Goal: Information Seeking & Learning: Understand process/instructions

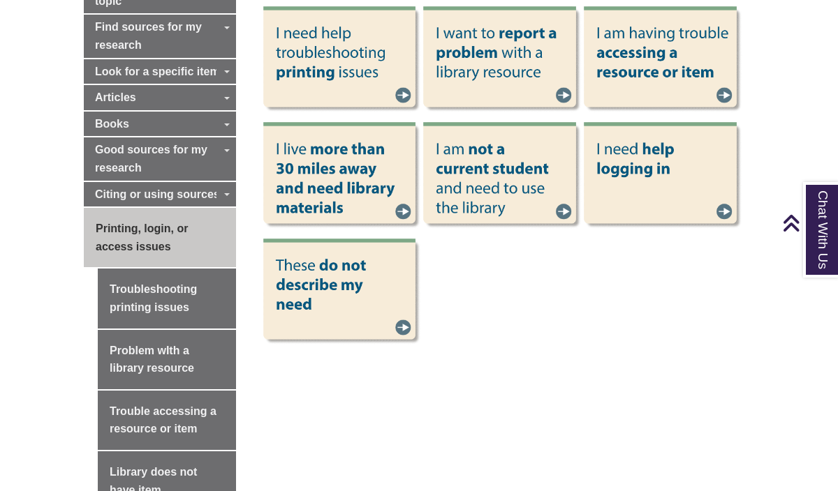
scroll to position [509, 0]
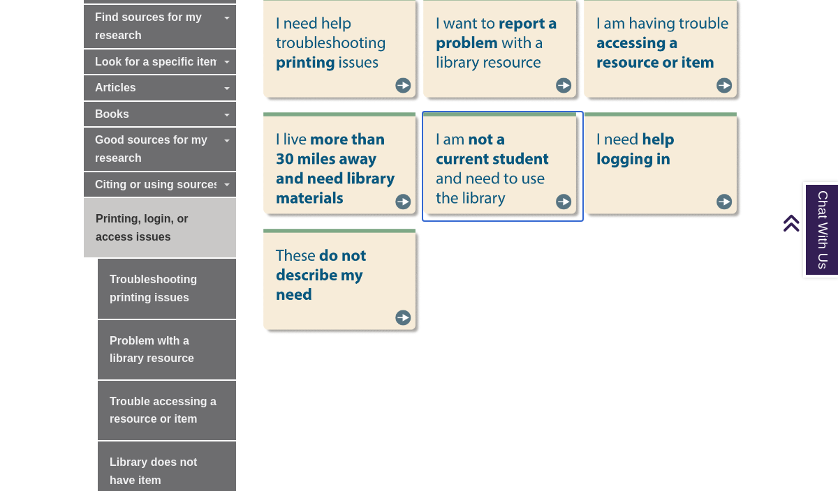
click at [561, 184] on img at bounding box center [502, 167] width 161 height 110
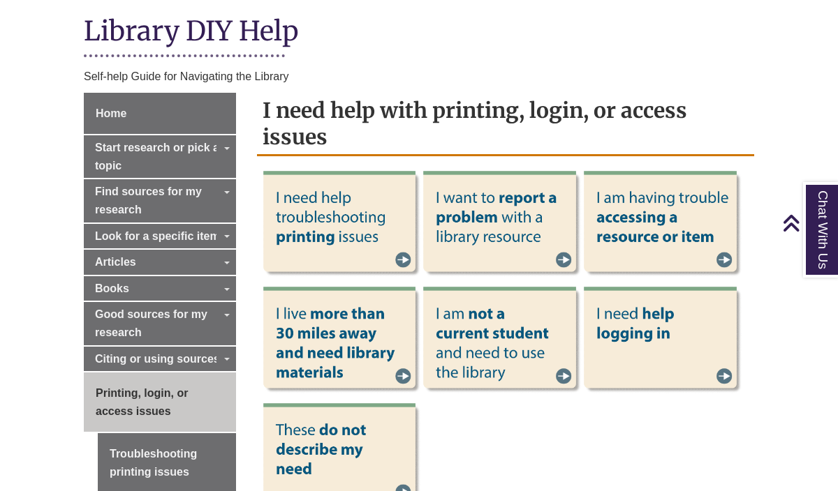
scroll to position [327, 0]
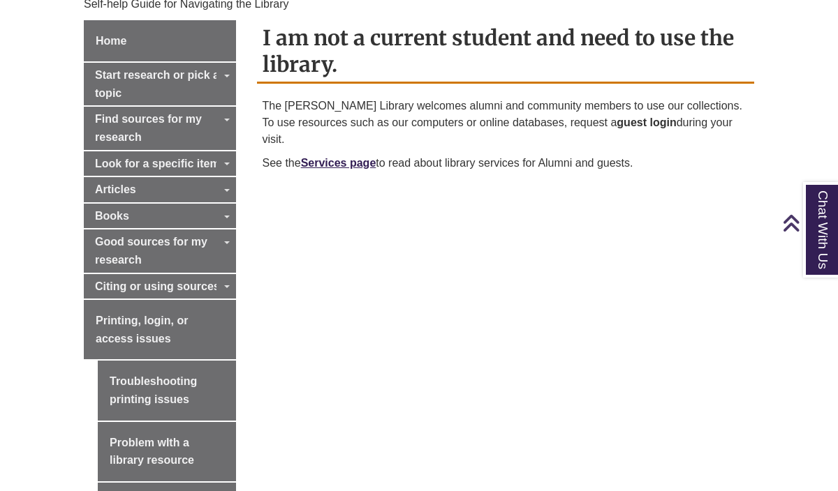
scroll to position [409, 0]
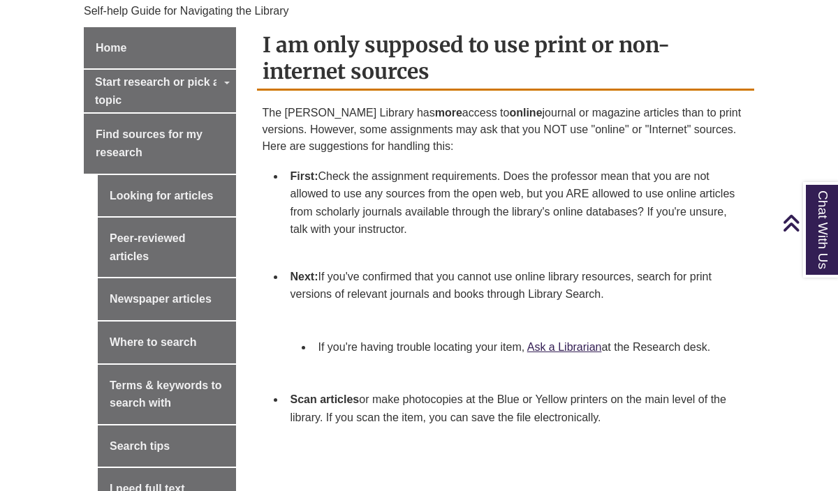
scroll to position [397, 0]
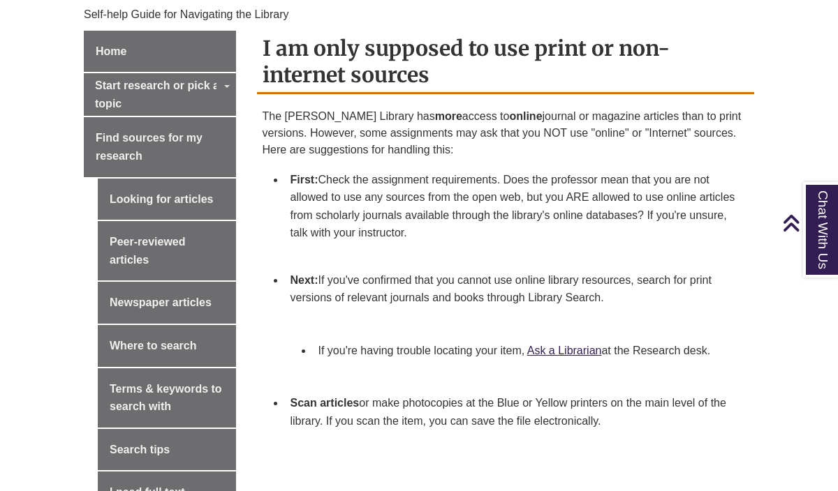
click at [340, 172] on li "First: Check the assignment requirements. Does the professor mean that you are …" at bounding box center [517, 215] width 464 height 101
click at [357, 165] on li "First: Check the assignment requirements. Does the professor mean that you are …" at bounding box center [517, 215] width 464 height 101
click at [389, 165] on li "First: Check the assignment requirements. Does the professor mean that you are …" at bounding box center [517, 215] width 464 height 101
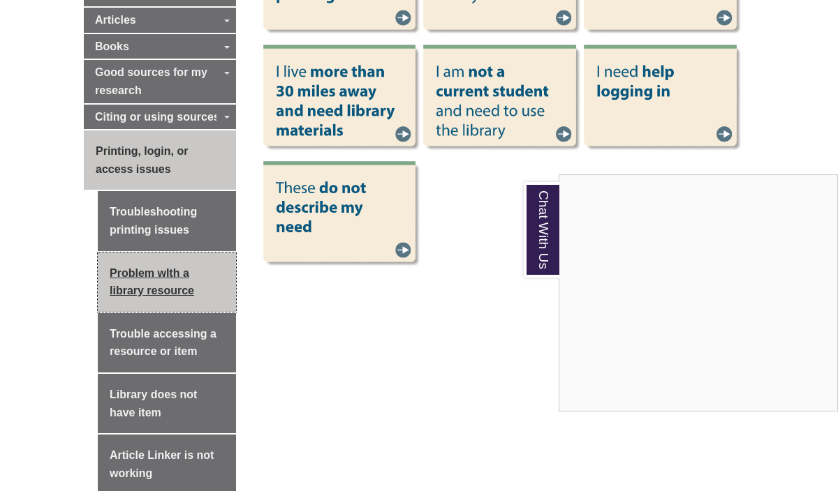
scroll to position [587, 0]
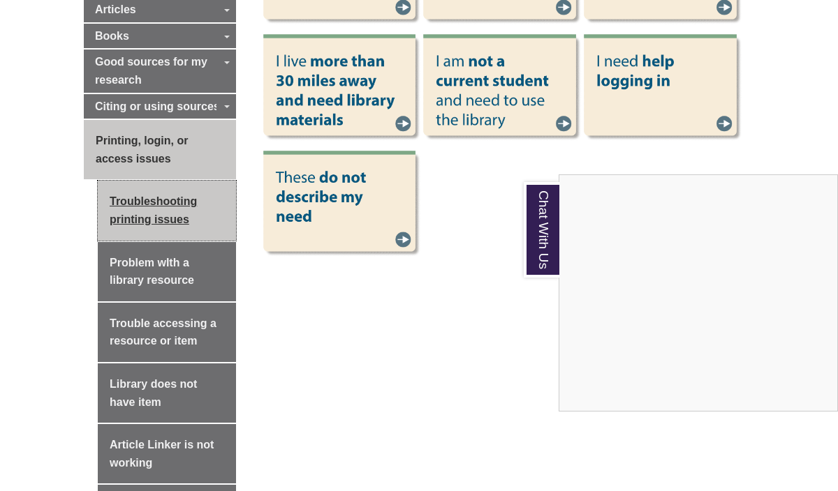
click at [192, 199] on link "Troubleshooting printing issues" at bounding box center [167, 210] width 138 height 59
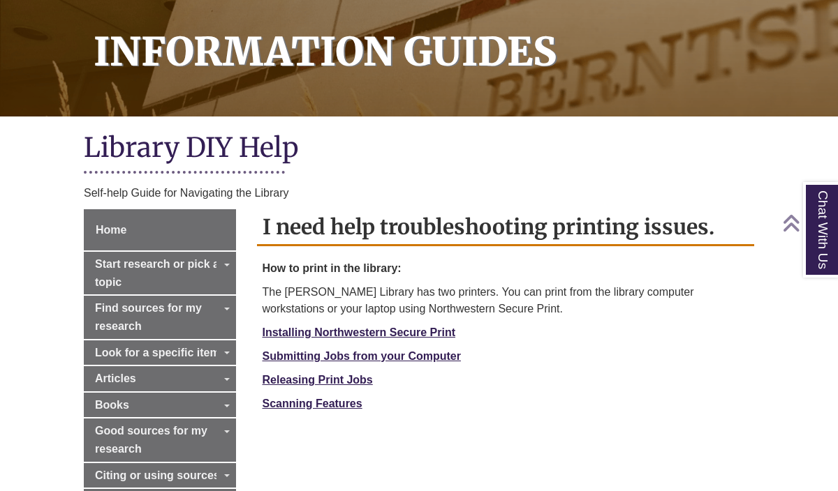
scroll to position [219, 0]
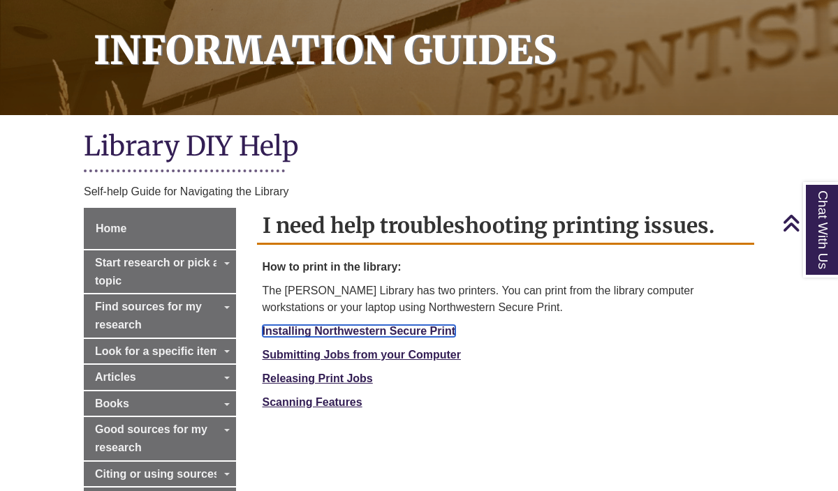
click at [395, 325] on link "Installing Northwestern Secure Print" at bounding box center [358, 331] width 193 height 12
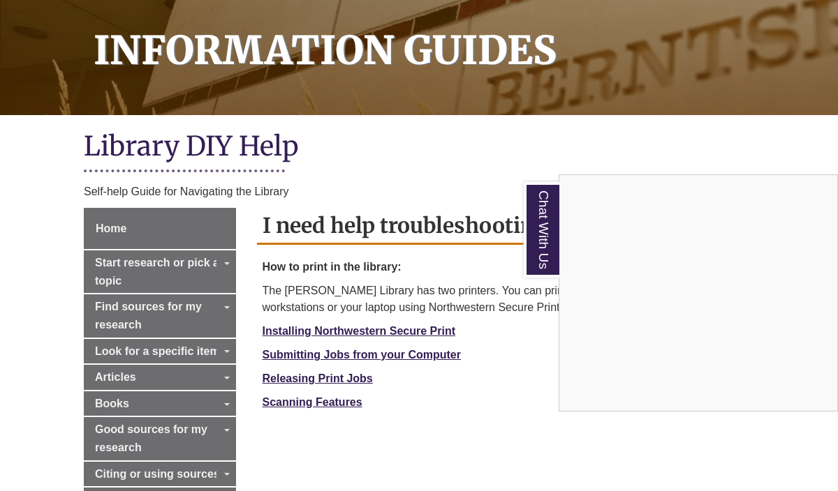
click at [369, 339] on div "Chat With Us" at bounding box center [419, 245] width 838 height 491
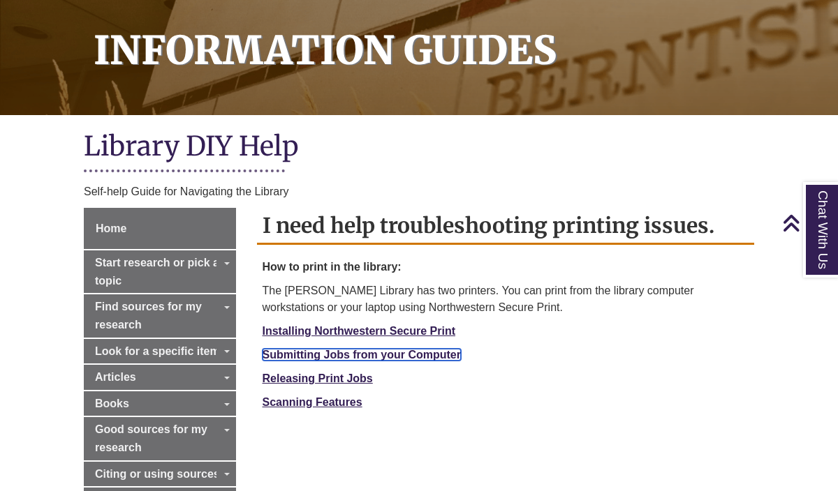
click at [385, 349] on strong "Submitting Jobs from your Computer" at bounding box center [361, 355] width 198 height 12
